Goal: Information Seeking & Learning: Learn about a topic

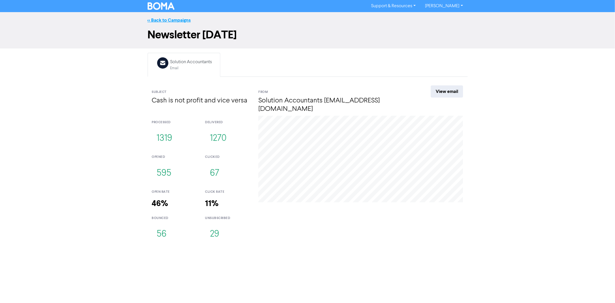
click at [179, 21] on link "<< Back to Campaigns" at bounding box center [169, 20] width 43 height 6
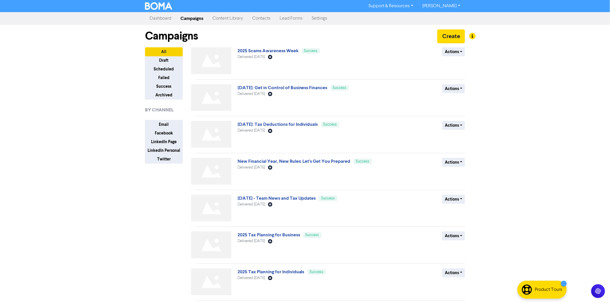
click at [251, 46] on div "Campaigns Create" at bounding box center [305, 36] width 320 height 22
click at [251, 52] on link "2025 Scams Awareness Week" at bounding box center [268, 51] width 61 height 6
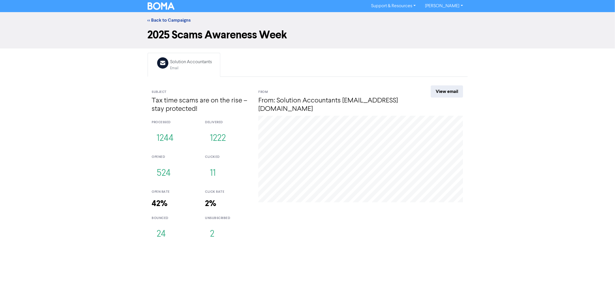
click at [101, 187] on div "<< Back to Campaigns 2025 Scams Awareness Week Email Created with Sketch. Solut…" at bounding box center [307, 129] width 615 height 234
click at [211, 174] on button "11" at bounding box center [213, 173] width 16 height 19
click at [185, 104] on h4 "Tax time scams are on the rise – stay protected!" at bounding box center [201, 105] width 98 height 17
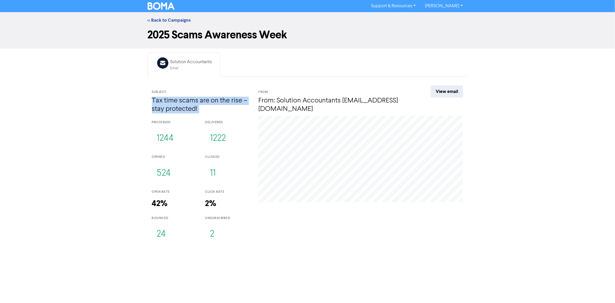
click at [193, 104] on h4 "Tax time scams are on the rise – stay protected!" at bounding box center [201, 105] width 98 height 17
click at [174, 20] on link "<< Back to Campaigns" at bounding box center [169, 20] width 43 height 6
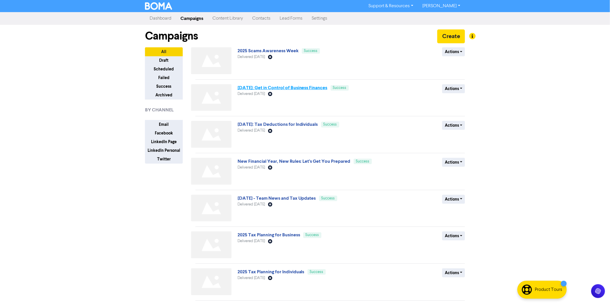
click at [294, 88] on link "2025 July: Get in Control of Business Finances" at bounding box center [283, 88] width 90 height 6
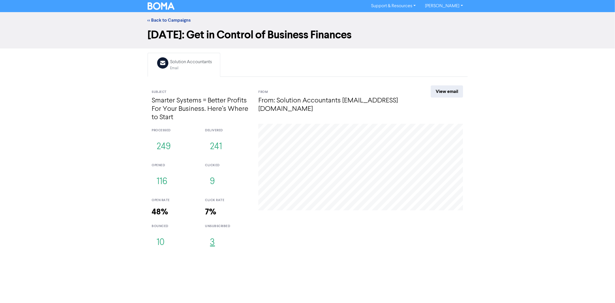
click at [213, 247] on button "3" at bounding box center [212, 242] width 15 height 19
click at [210, 180] on button "9" at bounding box center [212, 181] width 15 height 19
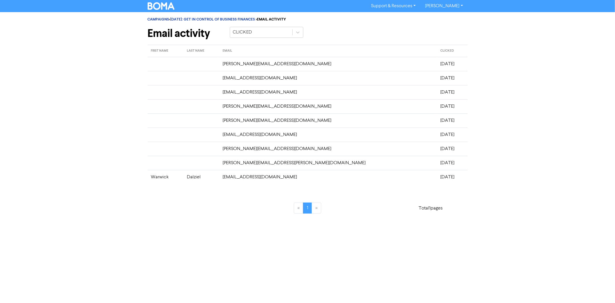
click at [253, 218] on div "« 1 »" at bounding box center [307, 205] width 164 height 32
click at [161, 7] on img at bounding box center [161, 5] width 27 height 7
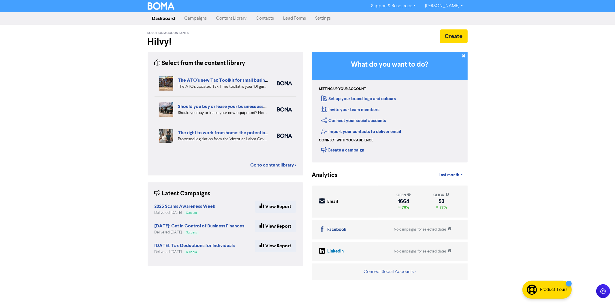
click at [299, 17] on link "Lead Forms" at bounding box center [295, 19] width 32 height 12
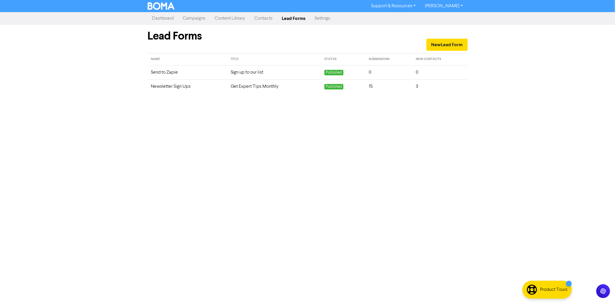
click at [197, 18] on link "Campaigns" at bounding box center [194, 19] width 32 height 12
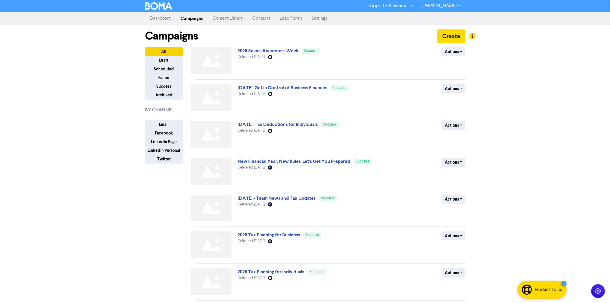
click at [264, 17] on link "Contacts" at bounding box center [261, 19] width 27 height 12
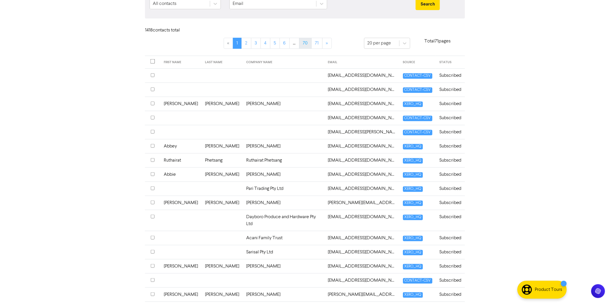
scroll to position [32, 0]
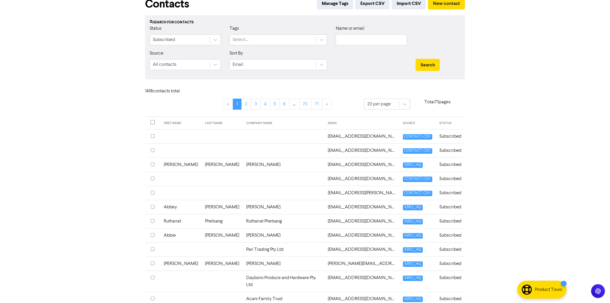
click at [360, 47] on div "Name or email" at bounding box center [372, 37] width 80 height 25
click at [364, 44] on input "text" at bounding box center [371, 39] width 71 height 11
click at [368, 42] on input "HAI" at bounding box center [371, 39] width 71 height 11
type input "HASOIVA"
click at [421, 61] on button "Search" at bounding box center [428, 65] width 24 height 12
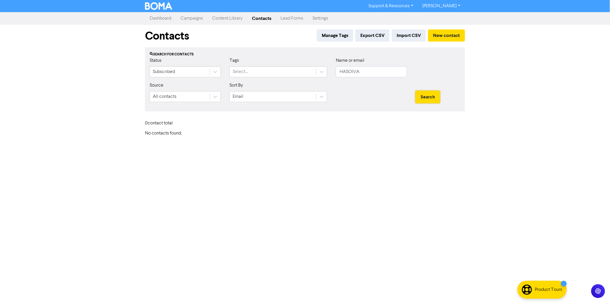
scroll to position [0, 0]
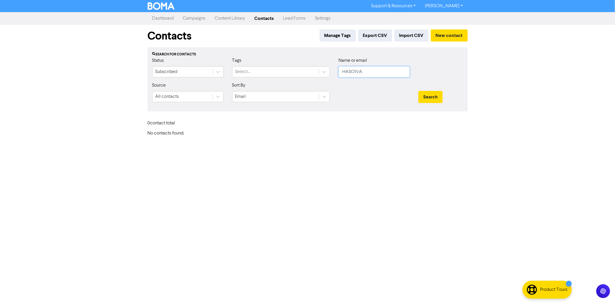
click at [366, 71] on input "HASOIVA" at bounding box center [373, 71] width 71 height 11
click at [366, 81] on div "Name or email" at bounding box center [374, 69] width 80 height 25
click at [402, 95] on div at bounding box center [374, 94] width 80 height 25
click at [430, 97] on button "Search" at bounding box center [430, 97] width 24 height 12
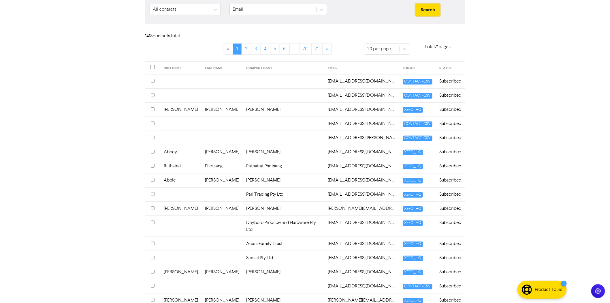
scroll to position [96, 0]
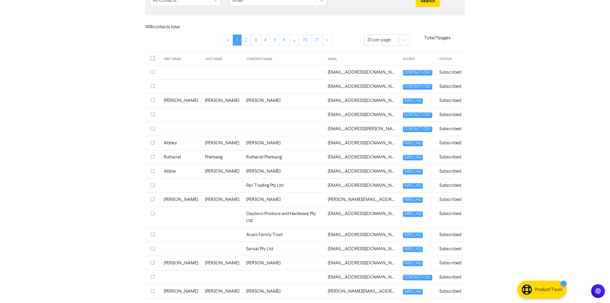
click at [342, 71] on td "1972harrismark@gmail.com" at bounding box center [362, 72] width 75 height 14
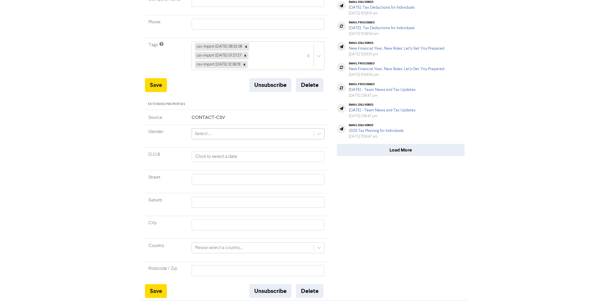
scroll to position [158, 0]
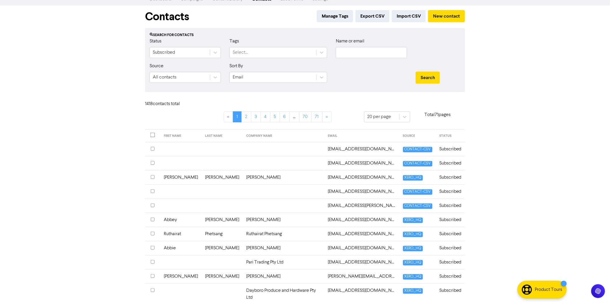
scroll to position [64, 0]
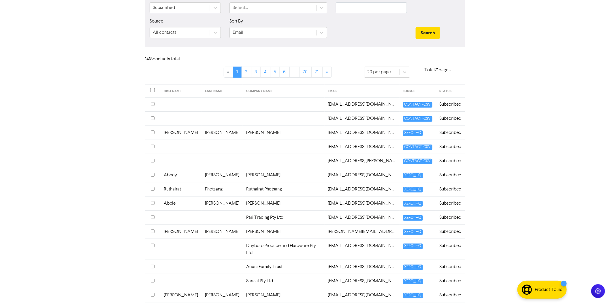
click at [341, 104] on td "1972harrismark@gmail.com" at bounding box center [362, 104] width 75 height 14
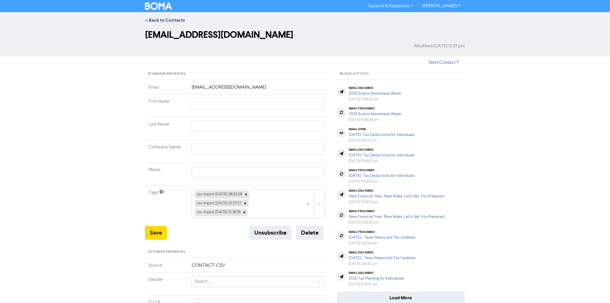
click at [460, 134] on div "email open 2025 July: Tax Deductions for Individuals July 29th 2025, 2:44:31 pm" at bounding box center [401, 135] width 132 height 20
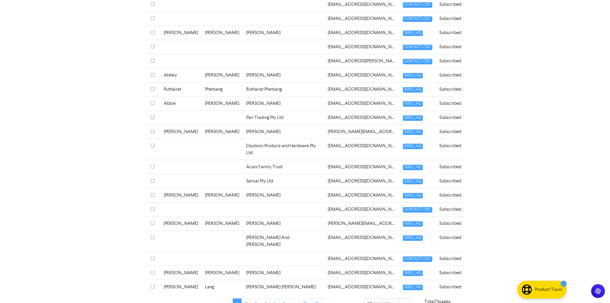
scroll to position [164, 0]
click at [268, 216] on td "Adele O'Hare" at bounding box center [284, 223] width 82 height 14
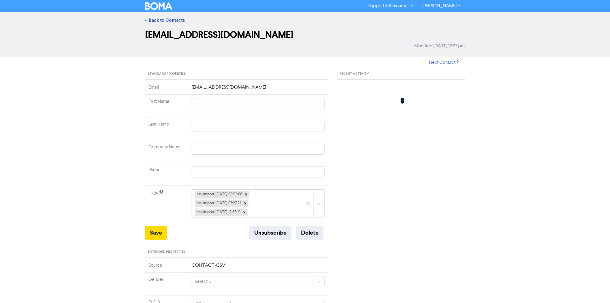
type input "Adele"
type input "O'Hare"
type input "Adele O'Hare"
type input "0422 977 834"
type input "6 Double Bar Ct"
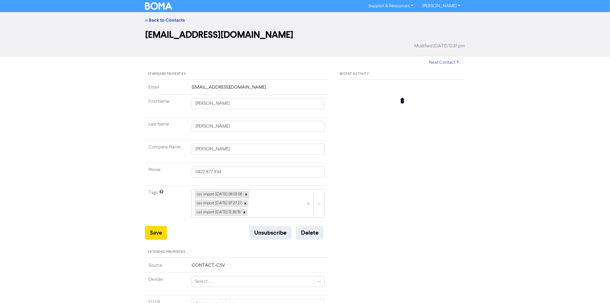
type input "ARANA HILLS"
type input "4054"
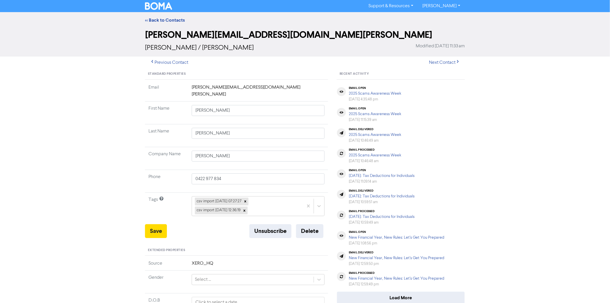
click at [443, 97] on div "email open 2025 Scams Awareness Week August 26th 2025, 4:35:48 pm" at bounding box center [401, 94] width 132 height 20
click at [451, 112] on div "email open 2025 Scams Awareness Week August 26th 2025, 11:15:39 am" at bounding box center [401, 114] width 132 height 20
click at [159, 5] on img at bounding box center [158, 5] width 27 height 7
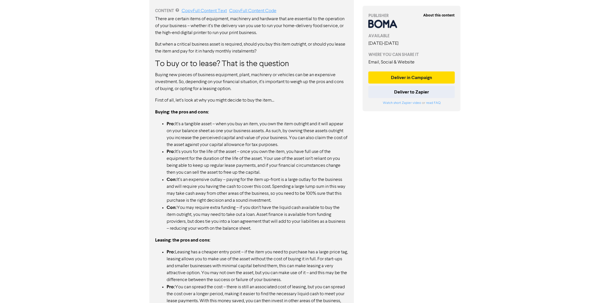
scroll to position [320, 0]
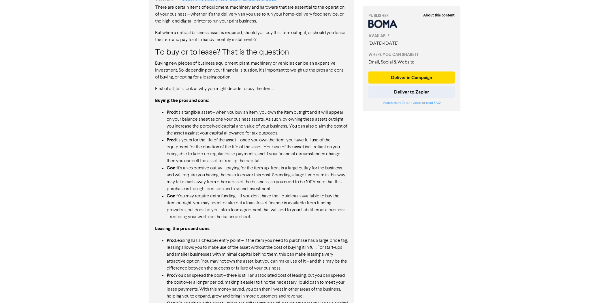
click at [184, 114] on li "Pro: It’s a tangible asset – when you buy an item, you own the item outright an…" at bounding box center [258, 123] width 182 height 28
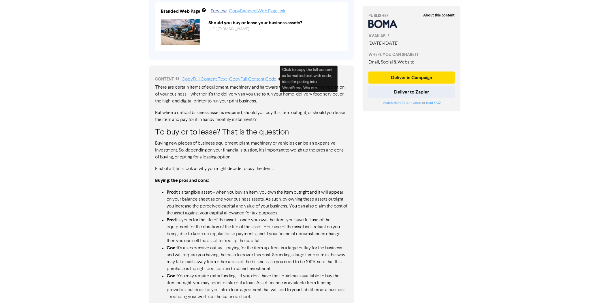
scroll to position [256, 0]
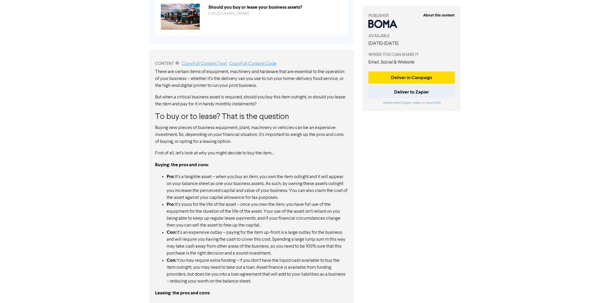
click at [206, 117] on h3 "To buy or to lease? That is the question" at bounding box center [251, 117] width 193 height 10
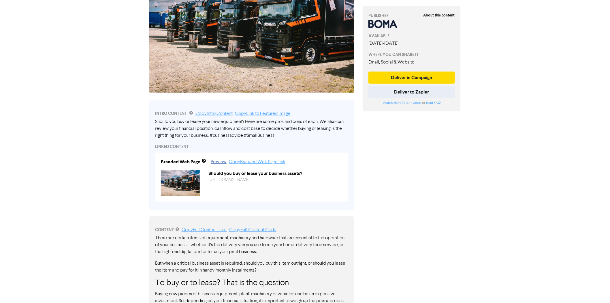
scroll to position [32, 0]
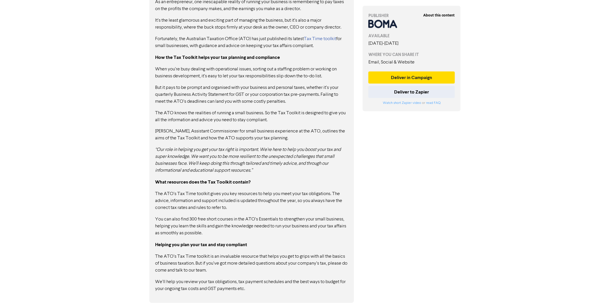
scroll to position [326, 0]
click at [184, 201] on p "The ATO’s Tax Time toolkit gives you key resources to help you meet your tax ob…" at bounding box center [251, 201] width 193 height 21
click at [260, 191] on p "The ATO’s Tax Time toolkit gives you key resources to help you meet your tax ob…" at bounding box center [251, 201] width 193 height 21
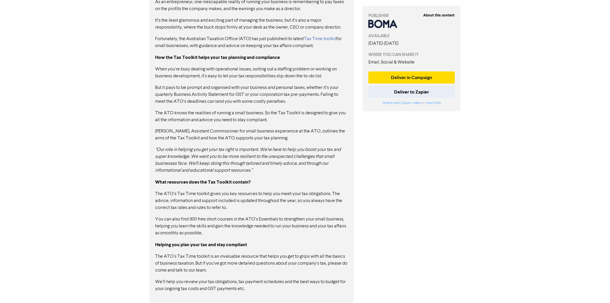
click at [254, 197] on p "The ATO’s Tax Time toolkit gives you key resources to help you meet your tax ob…" at bounding box center [251, 201] width 193 height 21
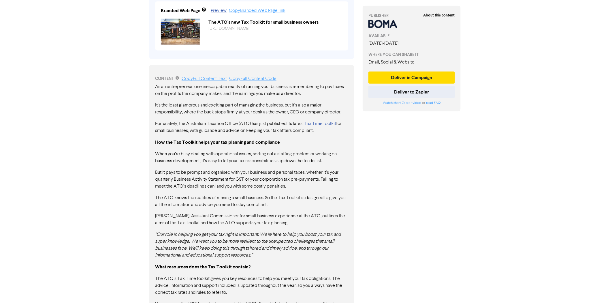
scroll to position [230, 0]
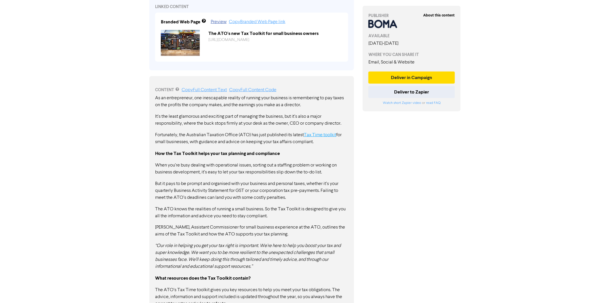
click at [316, 133] on link "Tax Time toolkit" at bounding box center [320, 135] width 32 height 5
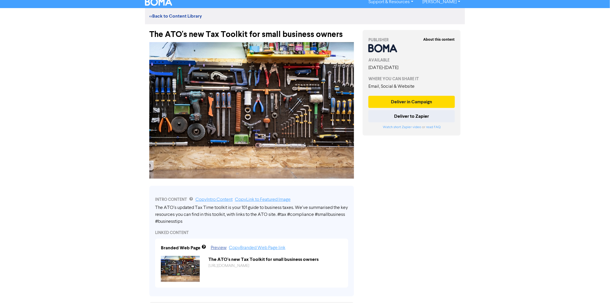
scroll to position [0, 0]
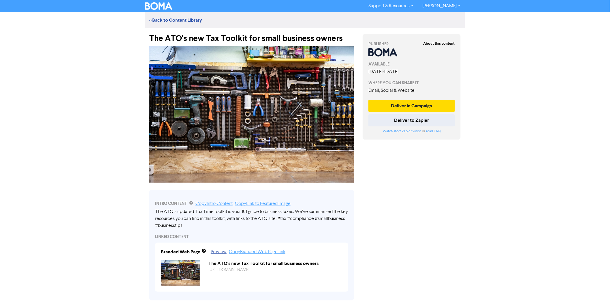
click at [242, 36] on div "The ATO's new Tax Toolkit for small business owners" at bounding box center [251, 35] width 205 height 15
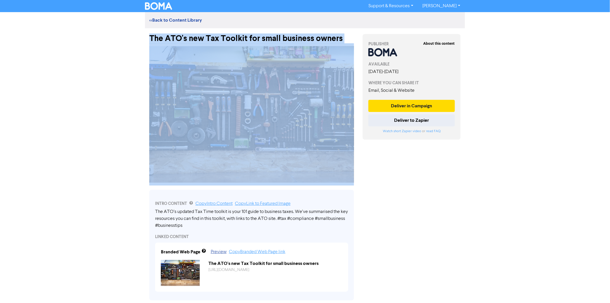
click at [242, 36] on div "The ATO's new Tax Toolkit for small business owners" at bounding box center [251, 35] width 205 height 15
click at [245, 35] on div "The ATO's new Tax Toolkit for small business owners" at bounding box center [251, 35] width 205 height 15
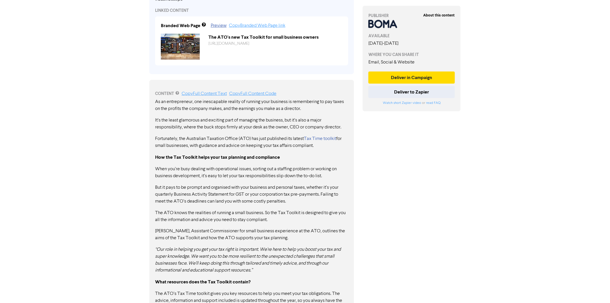
scroll to position [102, 0]
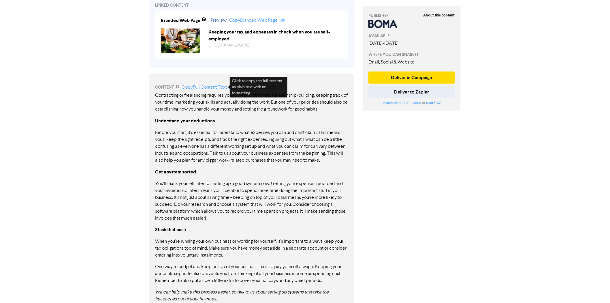
scroll to position [244, 0]
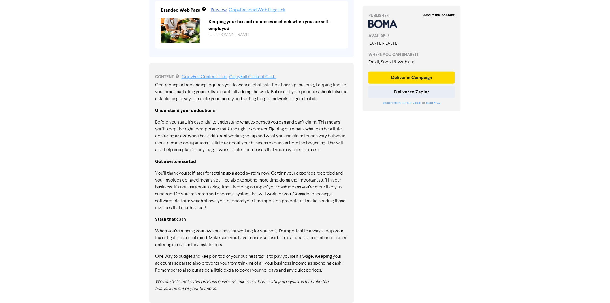
click at [212, 155] on div "Contracting or freelancing requires you to wear a lot of hats. Relationship-bui…" at bounding box center [251, 187] width 193 height 211
click at [179, 236] on p "When you’re running your own business or working for yourself, it’s important t…" at bounding box center [251, 238] width 193 height 21
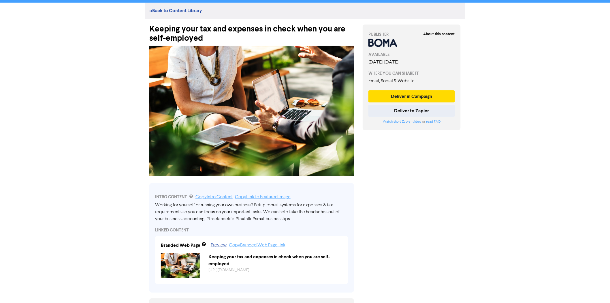
scroll to position [0, 0]
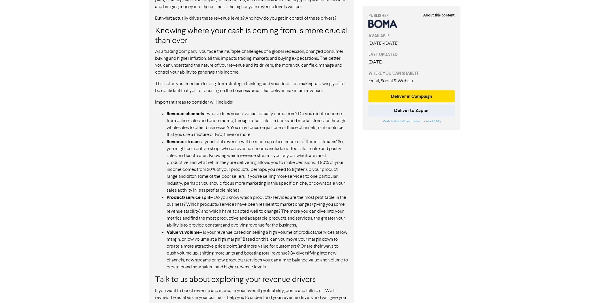
scroll to position [352, 0]
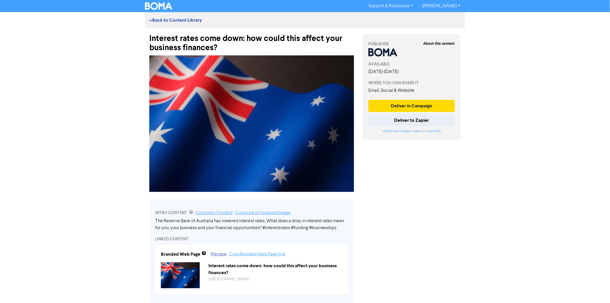
click at [211, 39] on div "Interest rates come down: how could this affect your business finances?" at bounding box center [251, 40] width 205 height 24
drag, startPoint x: 243, startPoint y: 39, endPoint x: 150, endPoint y: 37, distance: 92.8
copy div "Interest rates come down"
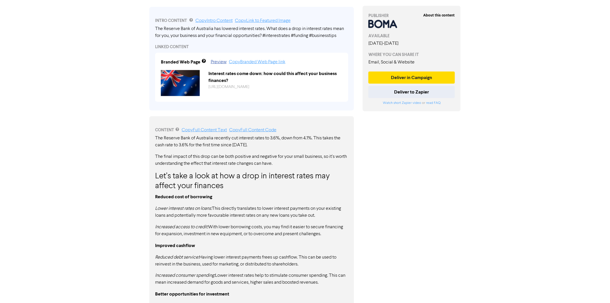
click at [246, 170] on div "The Reserve Bank of Australia recently cut interest rates to 3.6%, down from 4.…" at bounding box center [251, 278] width 193 height 286
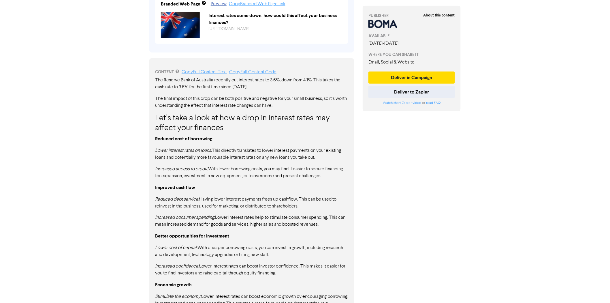
scroll to position [256, 0]
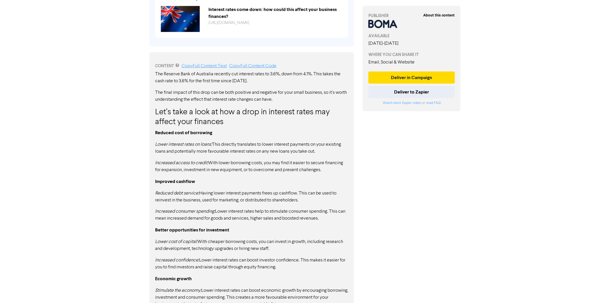
drag, startPoint x: 155, startPoint y: 74, endPoint x: 243, endPoint y: 198, distance: 152.5
click at [243, 198] on div "The Reserve Bank of Australia recently cut interest rates to 3.6%, down from 4.…" at bounding box center [251, 214] width 193 height 286
click at [243, 197] on p "Reduced debt service: Having lower interest payments frees up cashflow. This ca…" at bounding box center [251, 197] width 193 height 14
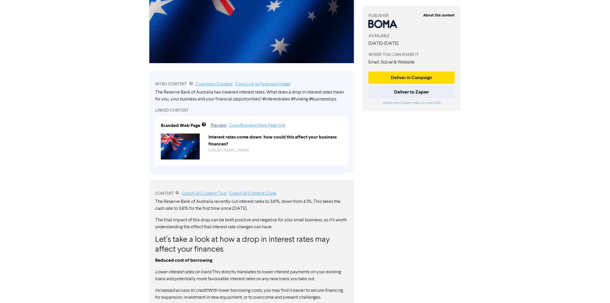
scroll to position [128, 0]
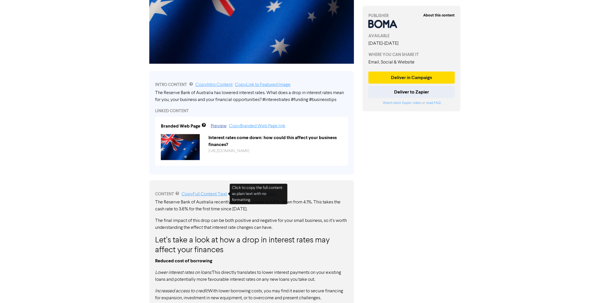
click at [205, 192] on link "Copy Full Content Text" at bounding box center [204, 194] width 45 height 5
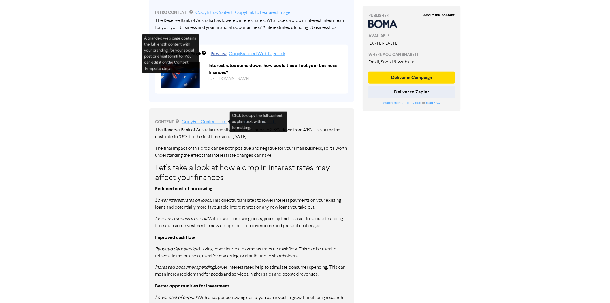
scroll to position [224, 0]
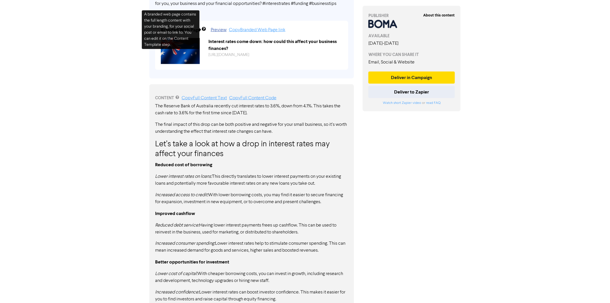
drag, startPoint x: 202, startPoint y: 125, endPoint x: 198, endPoint y: 144, distance: 19.3
click at [198, 144] on h3 "Let’s take a look at how a drop in interest rates may affect your finances" at bounding box center [251, 149] width 193 height 19
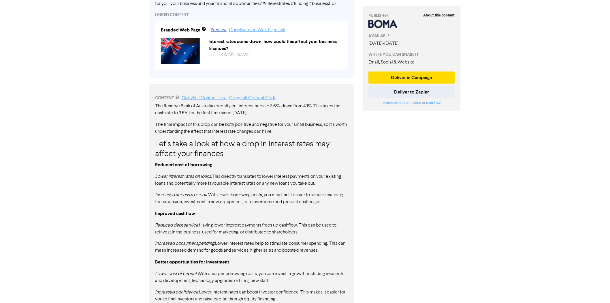
click at [198, 144] on h3 "Let’s take a look at how a drop in interest rates may affect your finances" at bounding box center [251, 149] width 193 height 19
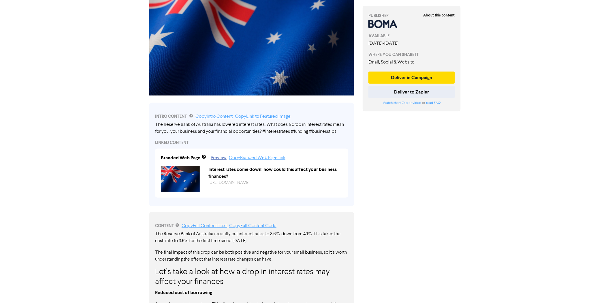
scroll to position [0, 0]
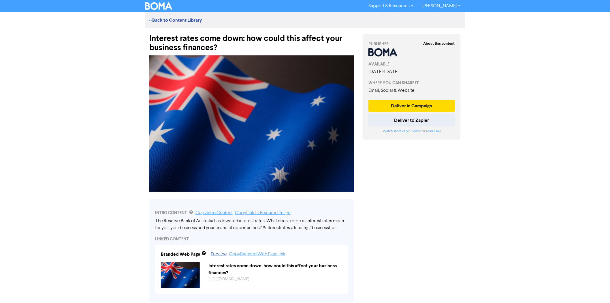
click at [187, 42] on div "Interest rates come down: how could this affect your business finances?" at bounding box center [251, 40] width 205 height 24
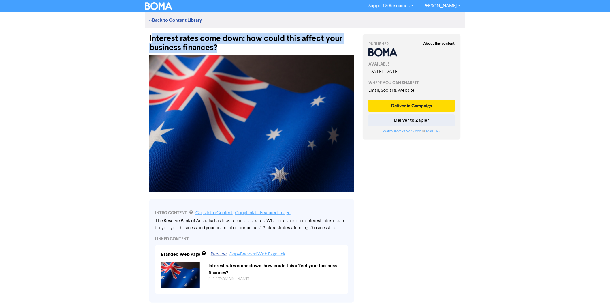
drag, startPoint x: 151, startPoint y: 39, endPoint x: 236, endPoint y: 46, distance: 85.6
click at [236, 46] on div "Interest rates come down: how could this affect your business finances?" at bounding box center [251, 40] width 205 height 24
click at [178, 44] on div "Interest rates come down: how could this affect your business finances?" at bounding box center [251, 40] width 205 height 24
drag, startPoint x: 220, startPoint y: 50, endPoint x: 146, endPoint y: 39, distance: 74.6
click at [146, 39] on div "Interest rates come down: how could this affect your business finances?" at bounding box center [251, 40] width 213 height 24
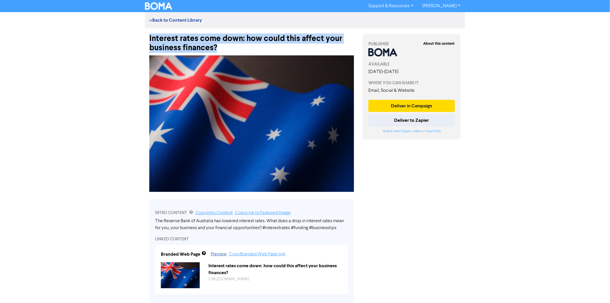
copy div "Interest rates come down: how could this affect your business finances?"
